Goal: Use online tool/utility: Utilize a website feature to perform a specific function

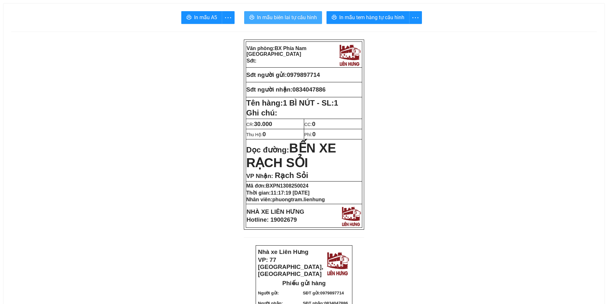
click at [288, 13] on button "In mẫu biên lai tự cấu hình" at bounding box center [283, 17] width 78 height 13
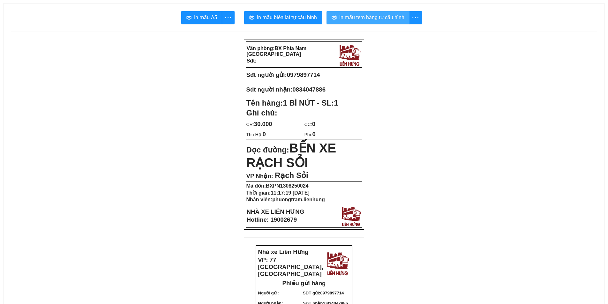
drag, startPoint x: 346, startPoint y: 14, endPoint x: 342, endPoint y: 16, distance: 4.4
click at [345, 15] on span "In mẫu tem hàng tự cấu hình" at bounding box center [371, 17] width 65 height 8
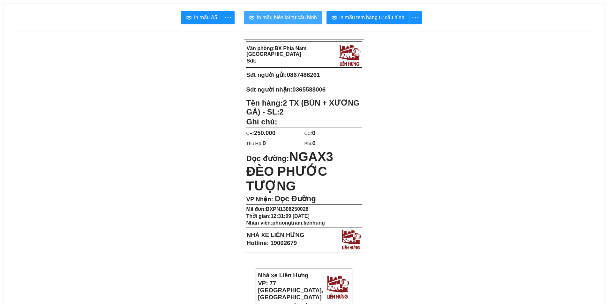
click at [273, 18] on span "In mẫu biên lai tự cấu hình" at bounding box center [287, 17] width 60 height 8
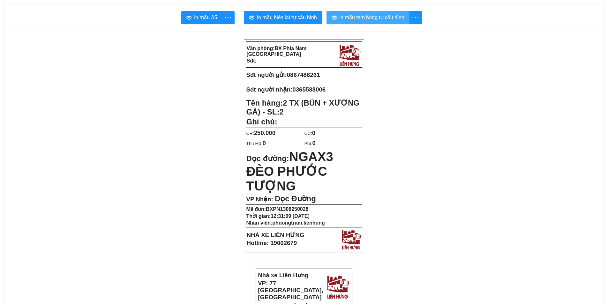
click at [372, 16] on span "In mẫu tem hàng tự cấu hình" at bounding box center [371, 17] width 65 height 8
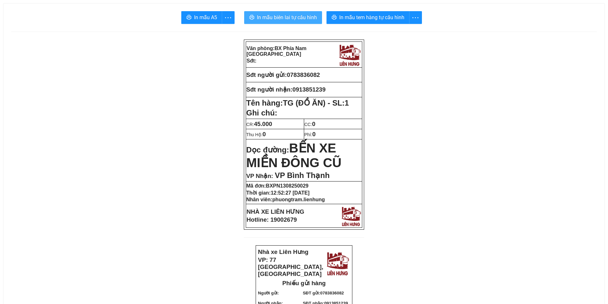
click at [299, 16] on span "In mẫu biên lai tự cấu hình" at bounding box center [287, 17] width 60 height 8
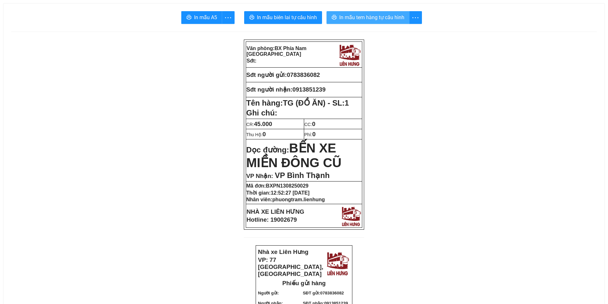
click at [368, 16] on span "In mẫu tem hàng tự cấu hình" at bounding box center [371, 17] width 65 height 8
